Goal: Information Seeking & Learning: Learn about a topic

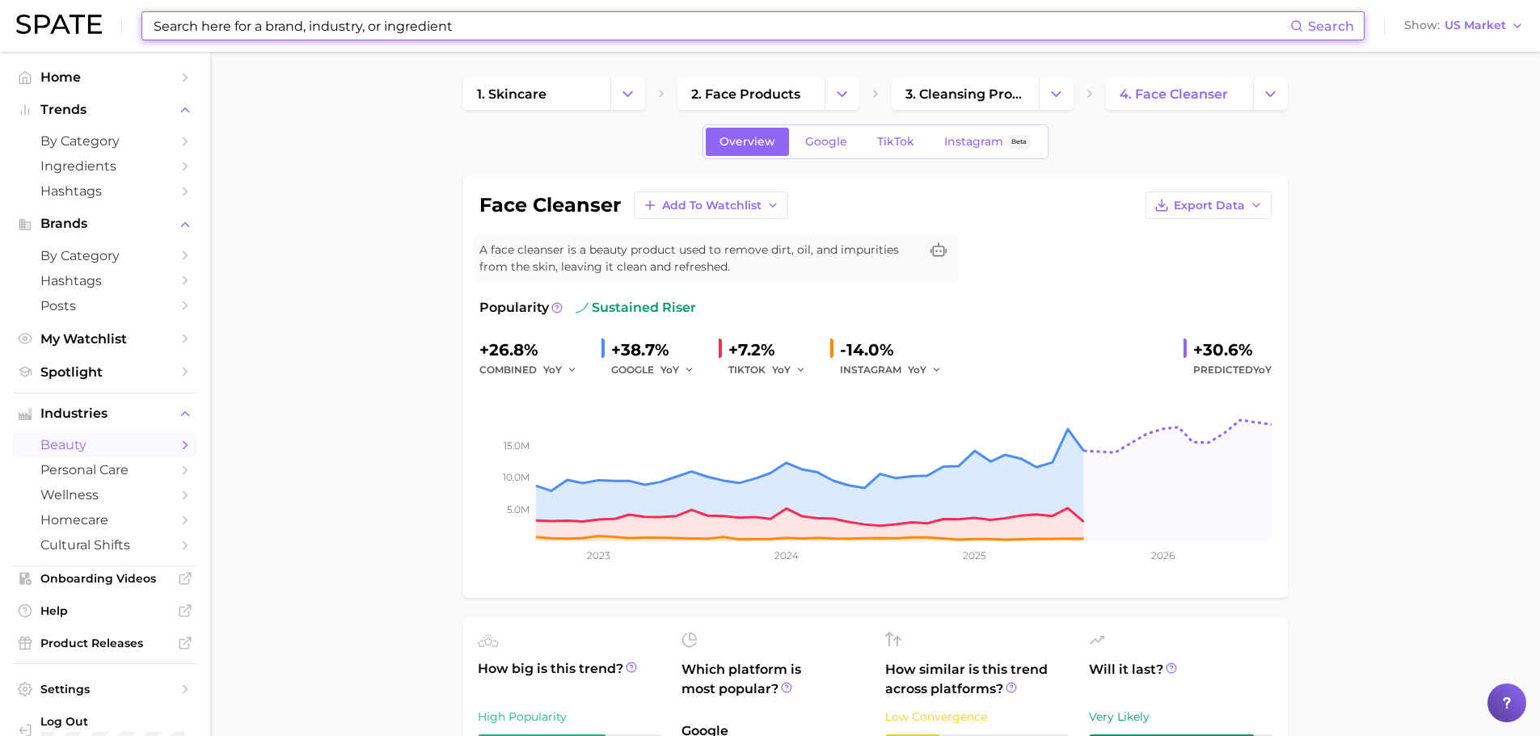
click at [327, 19] on input at bounding box center [721, 25] width 1138 height 27
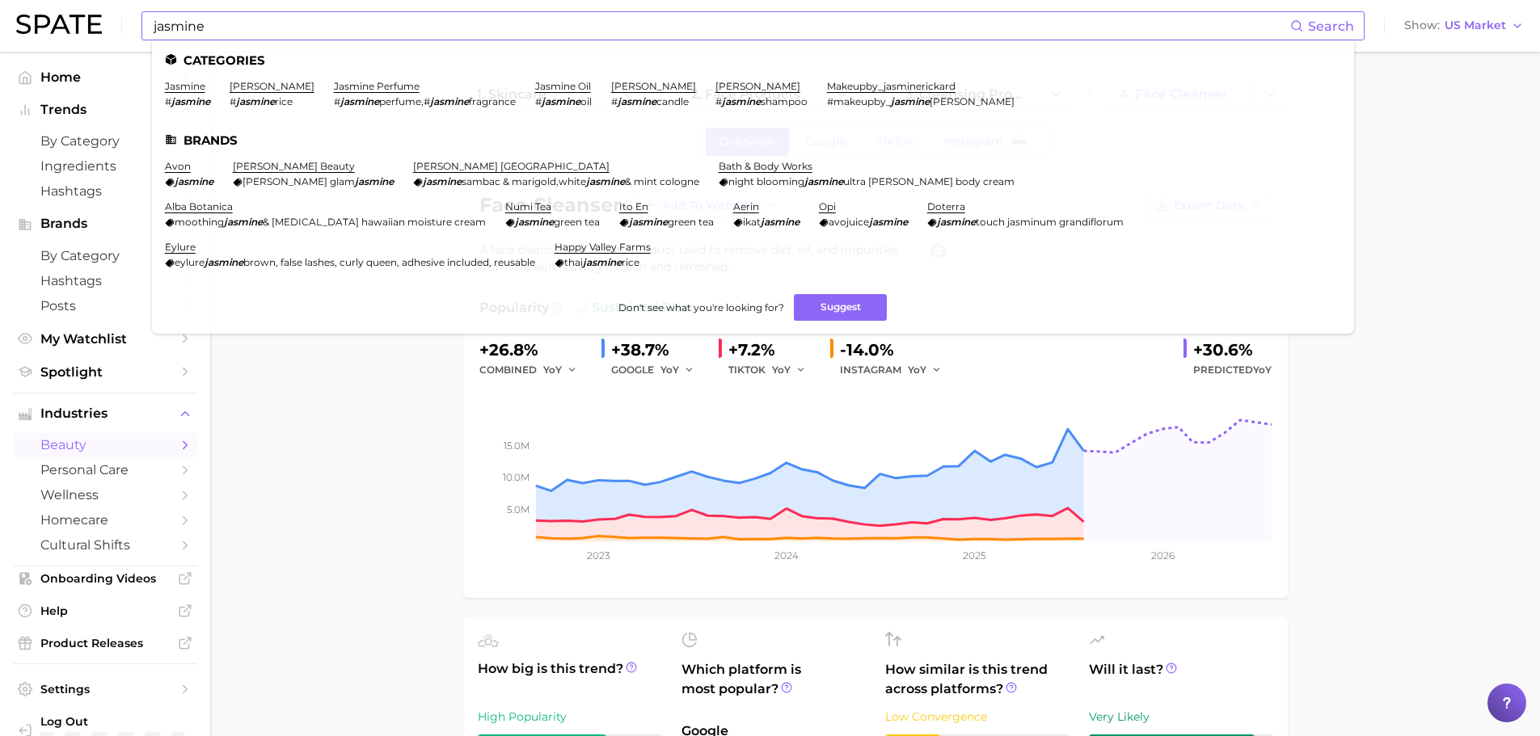
click at [359, 75] on ul "Categories jasmine # jasmine jasmine rice # jasmine [PERSON_NAME] perfume # jas…" at bounding box center [753, 186] width 1202 height 293
click at [362, 87] on link "jasmine perfume" at bounding box center [377, 86] width 86 height 12
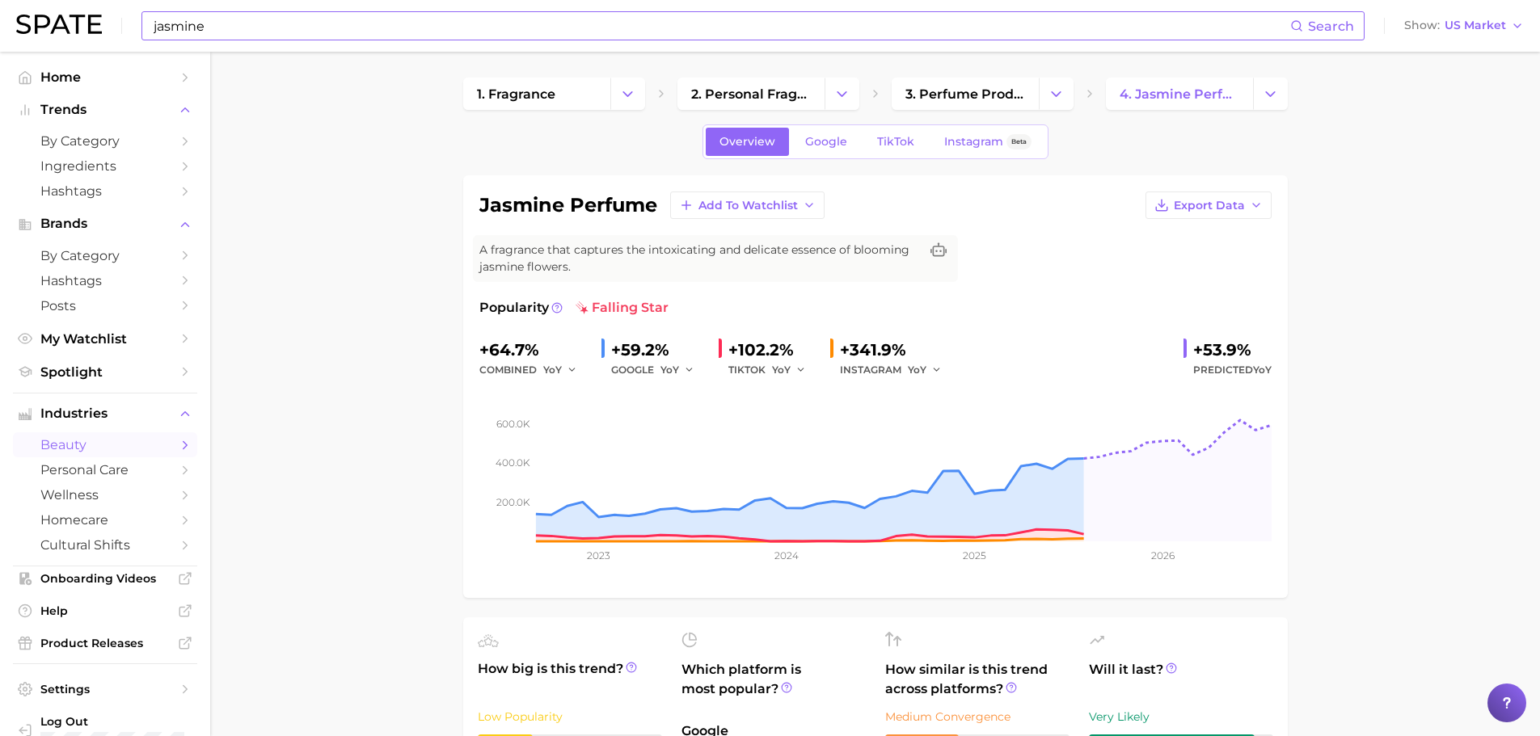
click at [244, 23] on input "jasmine" at bounding box center [721, 25] width 1138 height 27
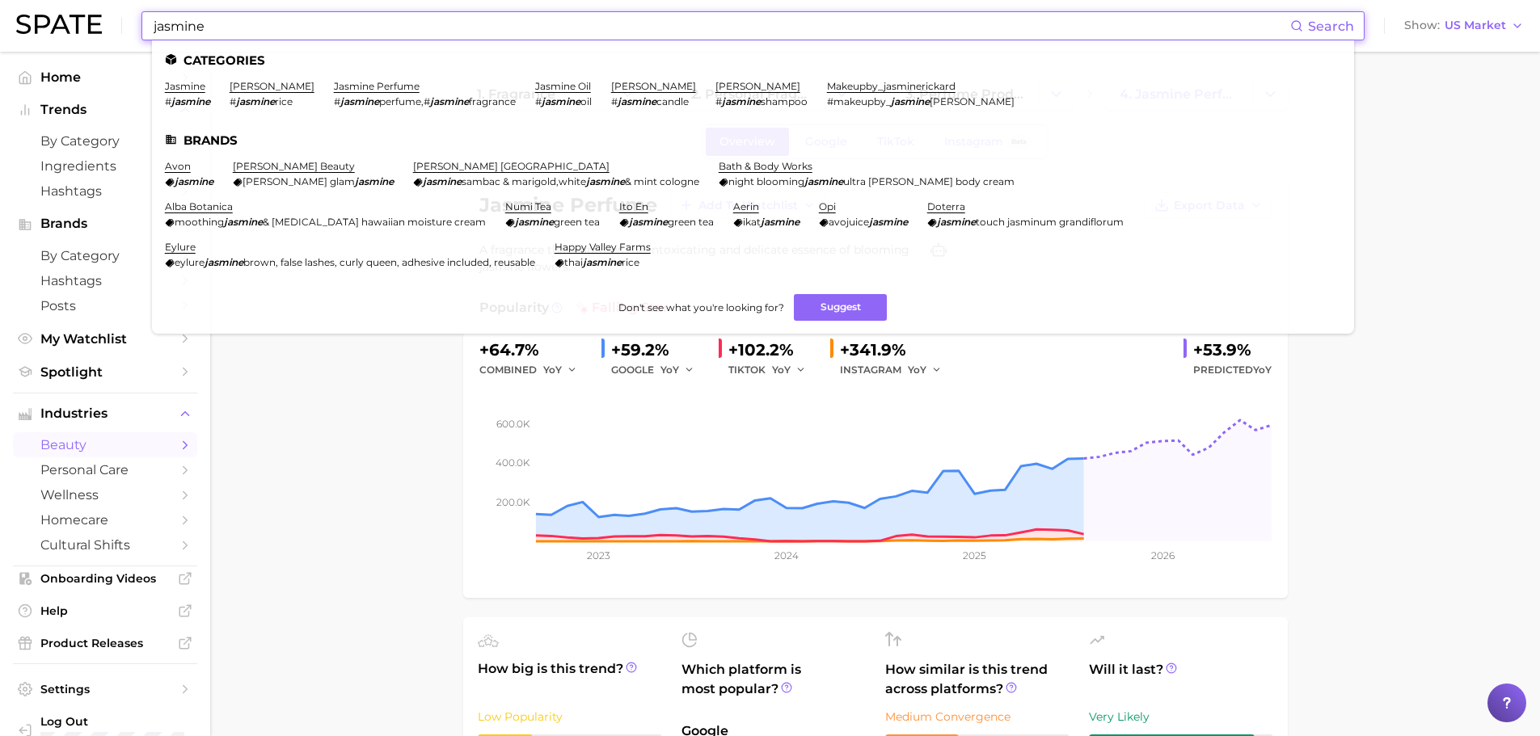
click at [244, 23] on input "jasmine" at bounding box center [721, 25] width 1138 height 27
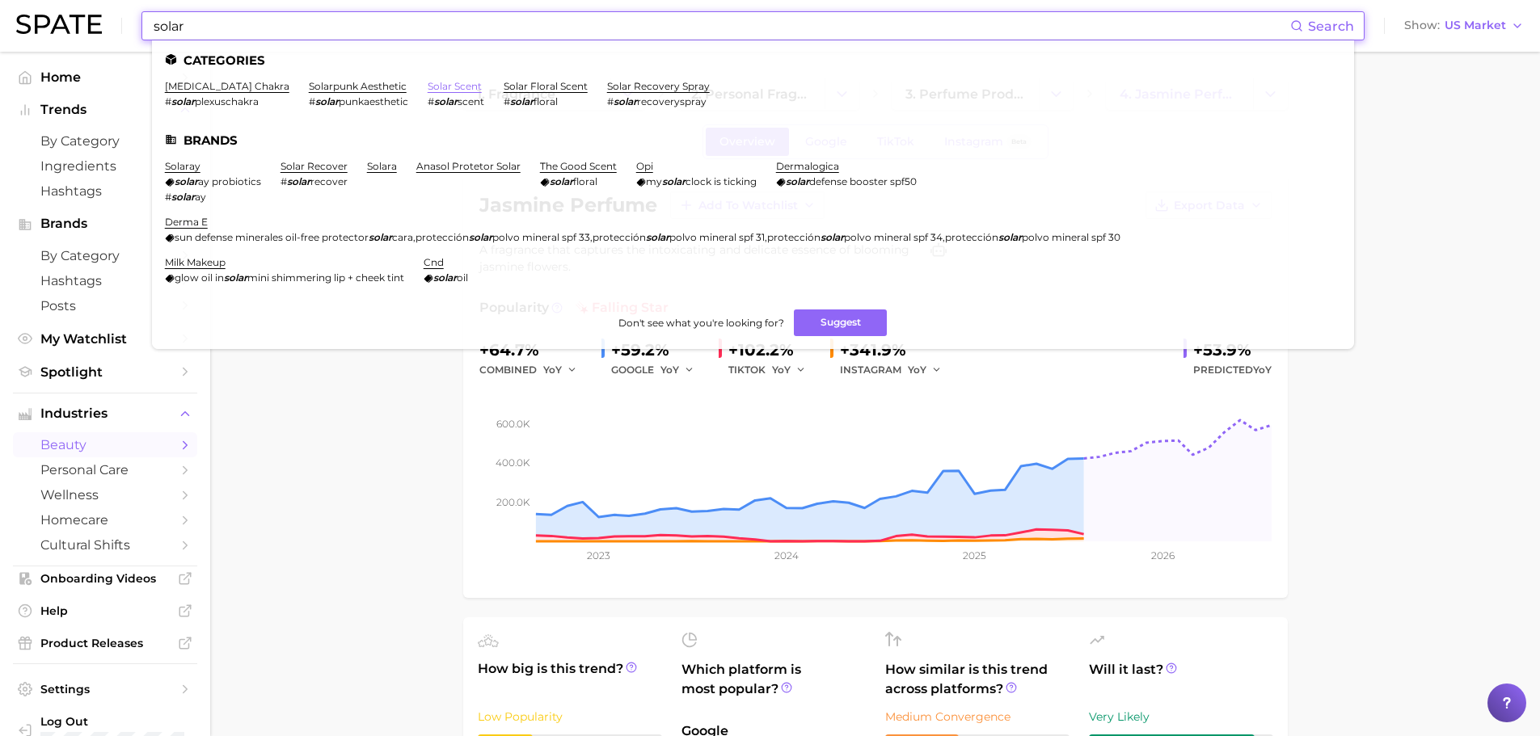
type input "solar"
click at [435, 86] on link "solar scent" at bounding box center [455, 86] width 54 height 12
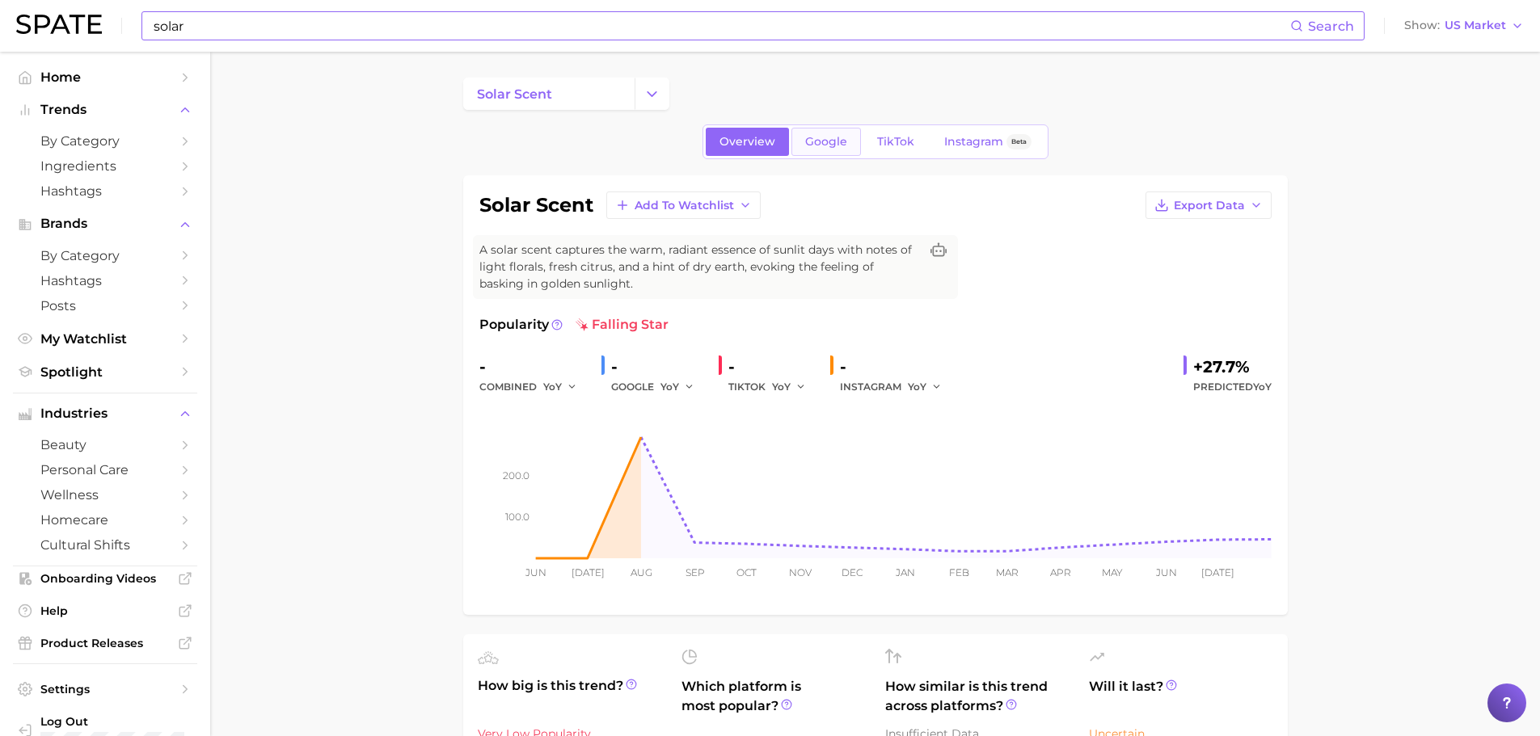
click at [815, 147] on span "Google" at bounding box center [826, 142] width 42 height 14
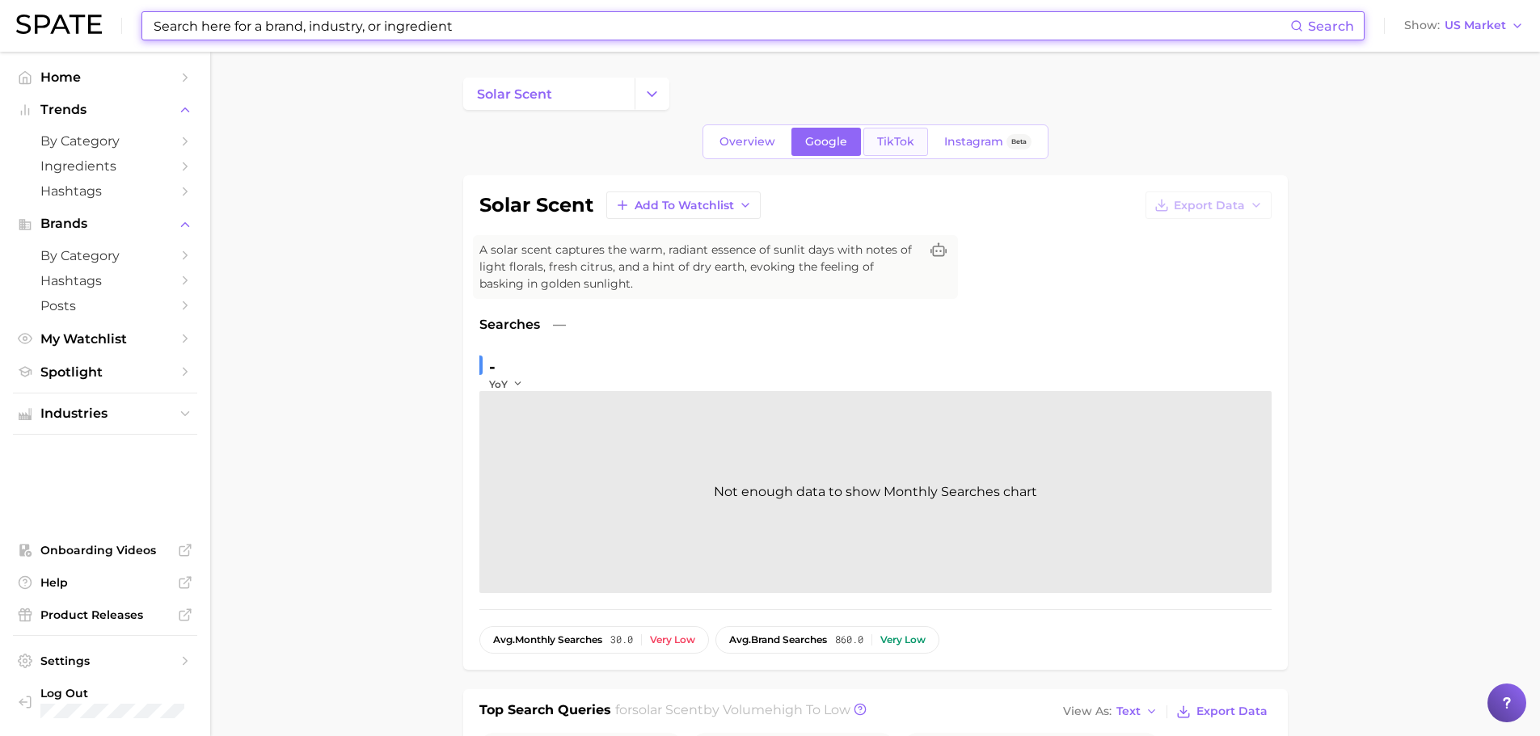
click at [891, 150] on link "TikTok" at bounding box center [895, 142] width 65 height 28
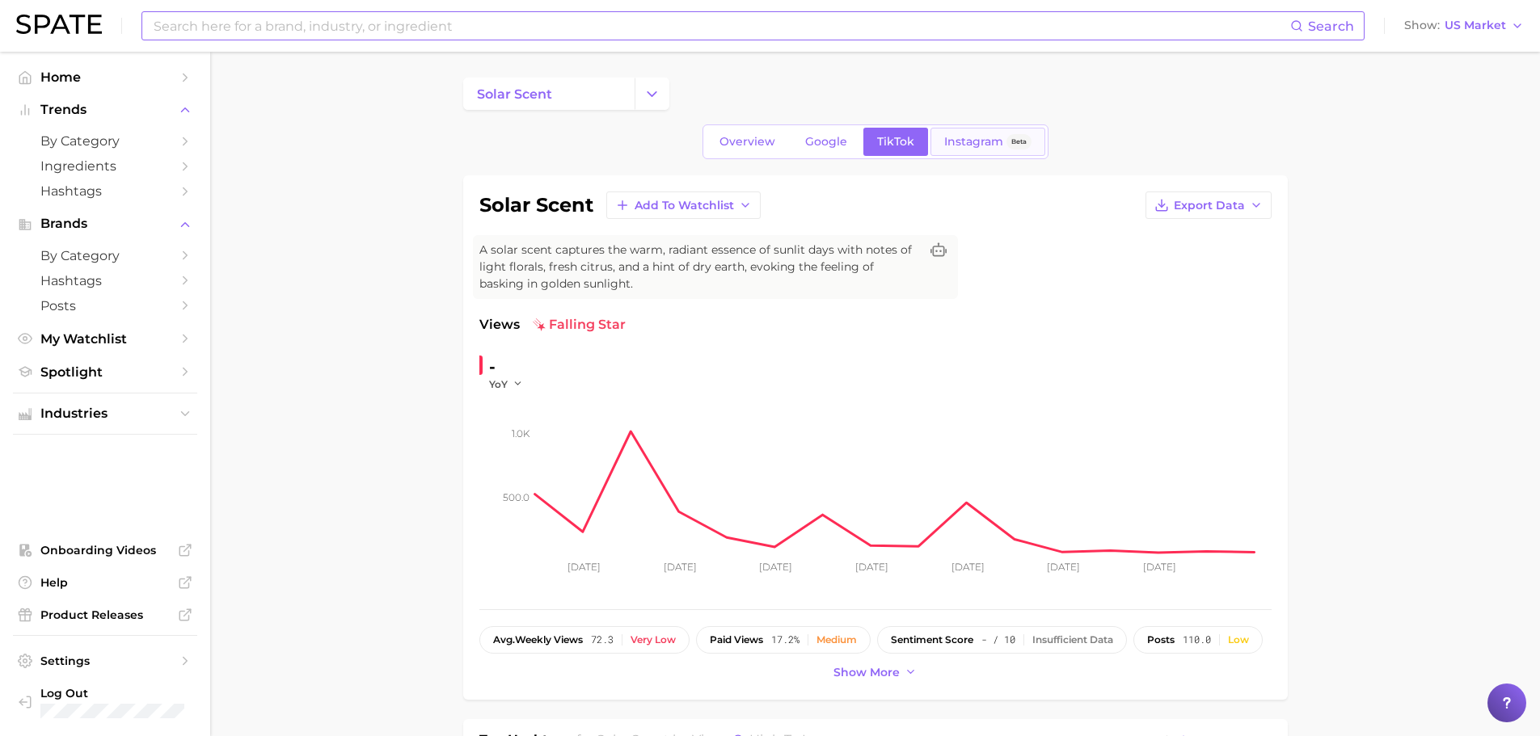
click at [936, 134] on link "Instagram Beta" at bounding box center [987, 142] width 115 height 28
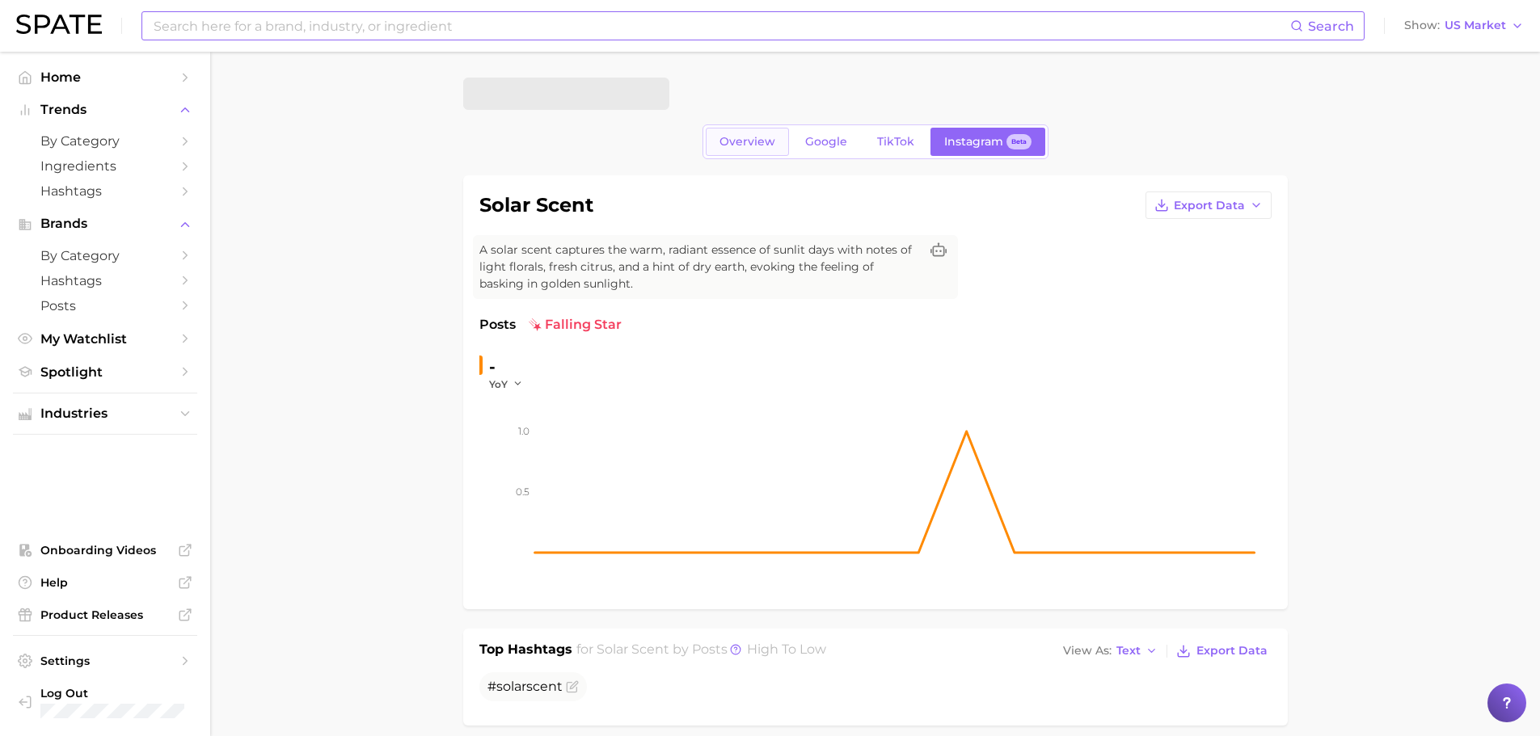
click at [729, 137] on span "Overview" at bounding box center [747, 142] width 56 height 14
